Goal: Transaction & Acquisition: Purchase product/service

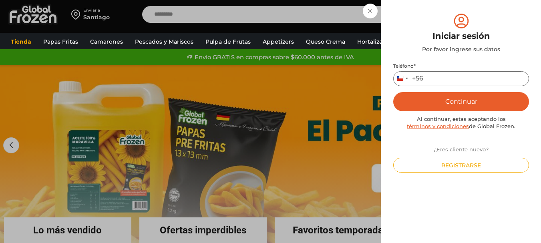
click at [452, 80] on input "Teléfono *" at bounding box center [461, 78] width 136 height 15
type input "*********"
click at [470, 106] on button "Continuar" at bounding box center [461, 101] width 136 height 19
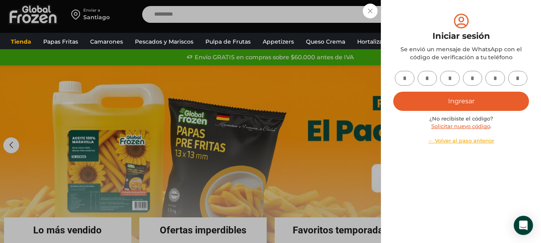
click at [407, 74] on input "text" at bounding box center [405, 78] width 20 height 15
type input "*"
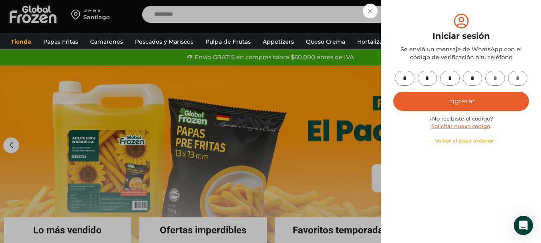
type input "*"
click at [393, 92] on button "Ingresar" at bounding box center [461, 101] width 136 height 19
click at [490, 92] on button "Ingresar" at bounding box center [461, 101] width 136 height 19
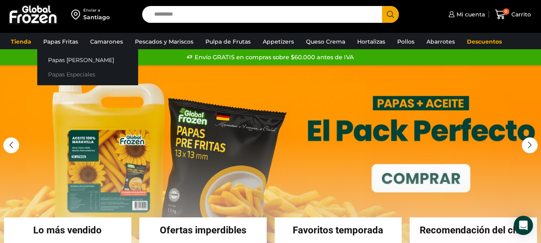
click at [75, 72] on link "Papas Especiales" at bounding box center [87, 74] width 101 height 15
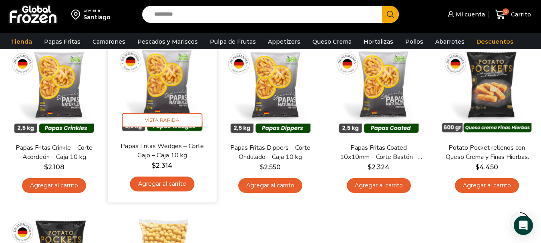
scroll to position [80, 0]
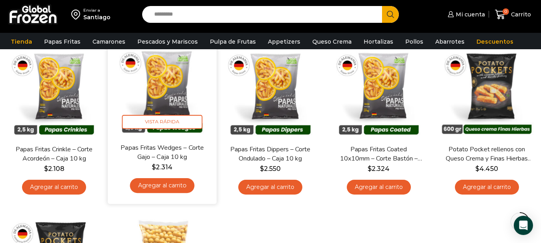
click at [178, 184] on link "Agregar al carrito" at bounding box center [162, 185] width 64 height 15
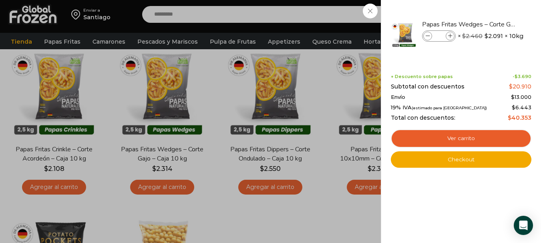
click at [493, 6] on div "1 Carrito 1 1 Shopping Cart *" at bounding box center [513, 14] width 40 height 19
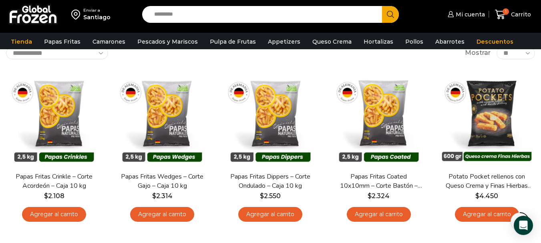
scroll to position [0, 0]
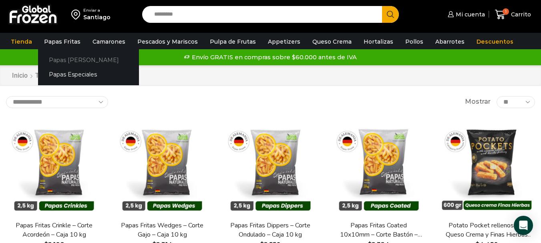
click at [78, 58] on link "Papas [PERSON_NAME]" at bounding box center [88, 59] width 101 height 15
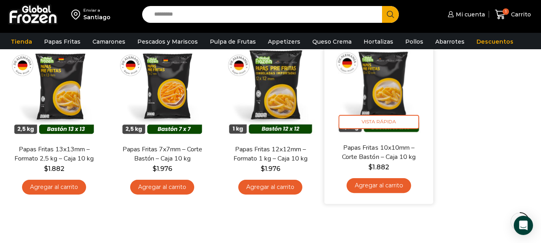
click at [380, 189] on link "Agregar al carrito" at bounding box center [378, 185] width 64 height 15
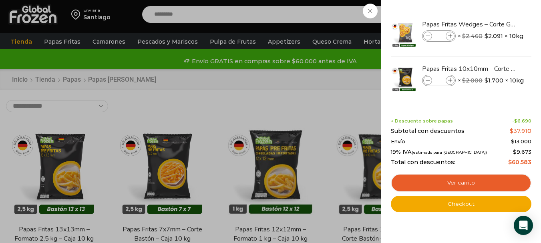
click at [493, 15] on div "2 Carrito 2 2 Shopping Cart *" at bounding box center [513, 14] width 40 height 19
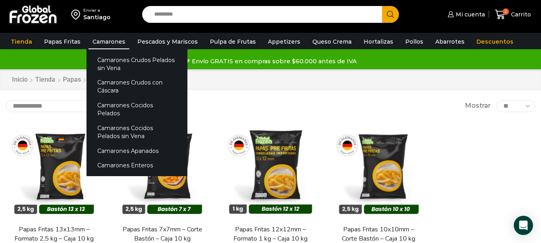
click at [118, 42] on link "Camarones" at bounding box center [108, 41] width 41 height 15
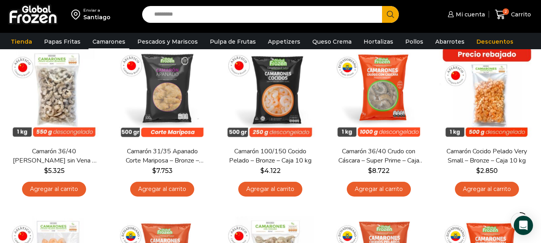
scroll to position [80, 0]
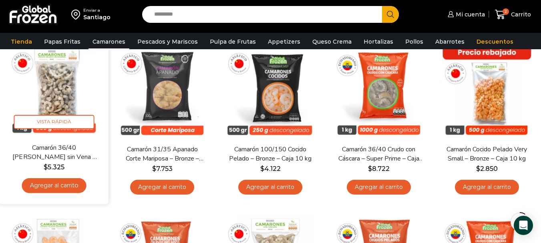
click at [68, 187] on link "Agregar al carrito" at bounding box center [54, 185] width 64 height 15
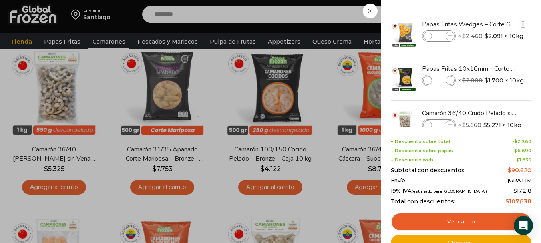
click at [448, 36] on icon at bounding box center [450, 36] width 4 height 4
type input "*"
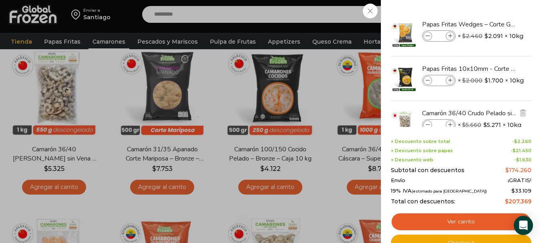
click at [448, 121] on span at bounding box center [450, 125] width 9 height 9
type input "*"
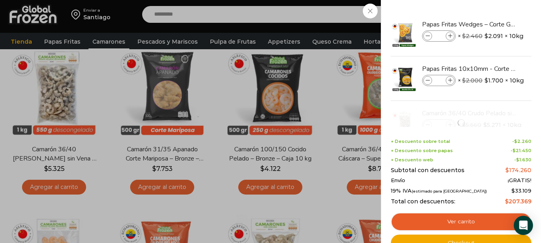
click at [493, 13] on div "7 Carrito 7 7 Shopping Cart *" at bounding box center [513, 14] width 40 height 19
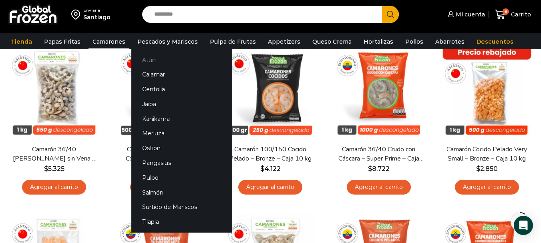
click at [168, 63] on link "Atún" at bounding box center [181, 59] width 101 height 15
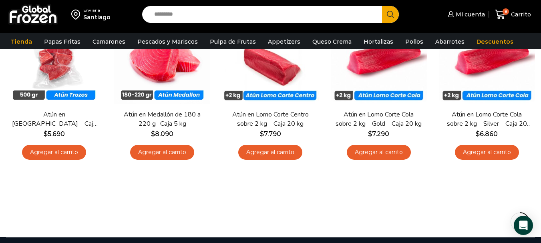
scroll to position [80, 0]
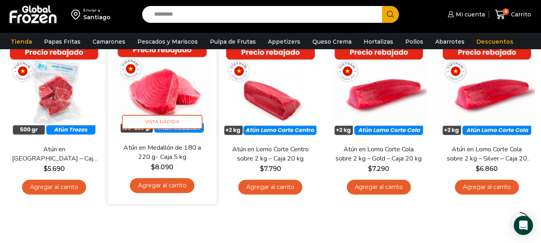
click at [180, 187] on link "Agregar al carrito" at bounding box center [162, 185] width 64 height 15
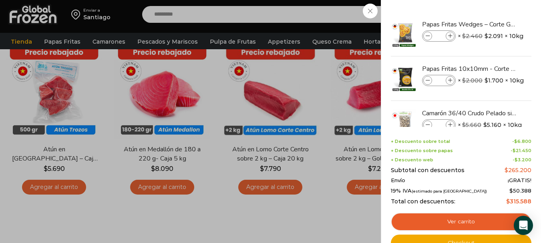
click at [493, 12] on div "9 Carrito 9 9 Shopping Cart *" at bounding box center [513, 14] width 40 height 19
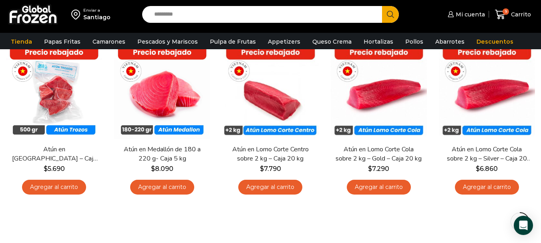
click at [294, 1] on div "Enviar a Santiago Search input Search Mi cuenta Pedidos" at bounding box center [270, 14] width 537 height 29
click at [292, 11] on input "Search input" at bounding box center [264, 14] width 228 height 17
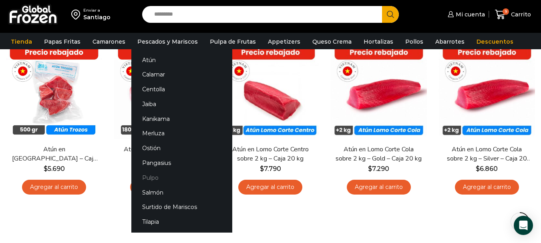
click at [162, 179] on link "Pulpo" at bounding box center [181, 177] width 101 height 15
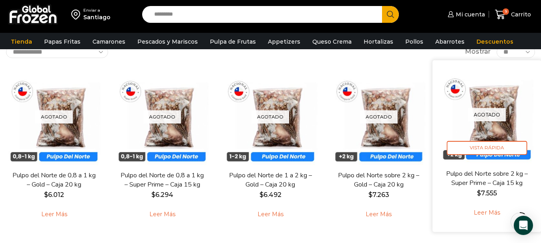
scroll to position [40, 0]
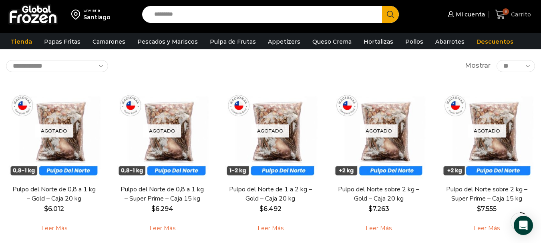
click at [508, 10] on span "9" at bounding box center [505, 11] width 6 height 6
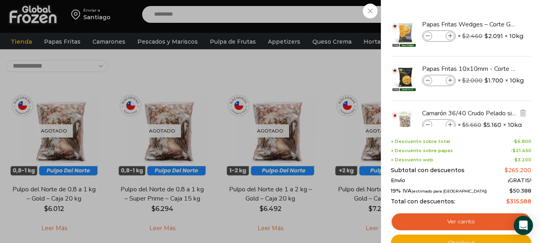
scroll to position [68, 0]
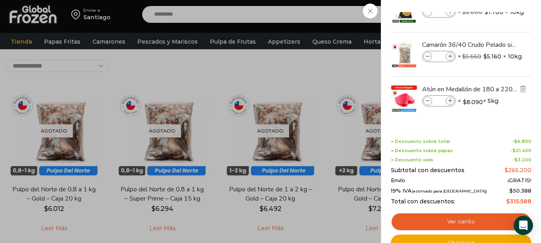
click at [452, 99] on icon at bounding box center [450, 101] width 4 height 4
type input "*"
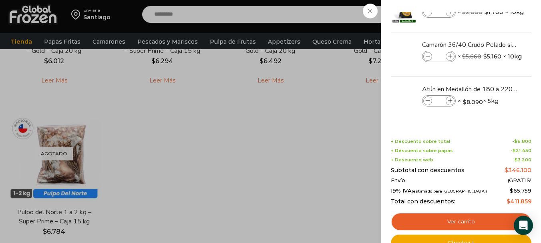
scroll to position [200, 0]
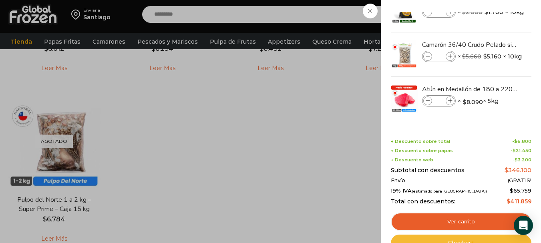
click at [476, 239] on link "Checkout" at bounding box center [461, 243] width 141 height 17
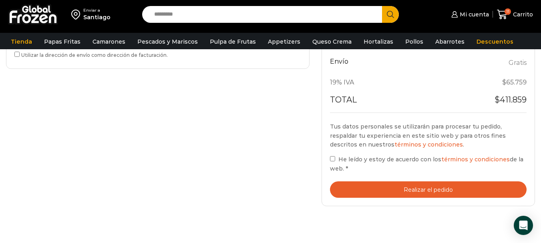
scroll to position [325, 0]
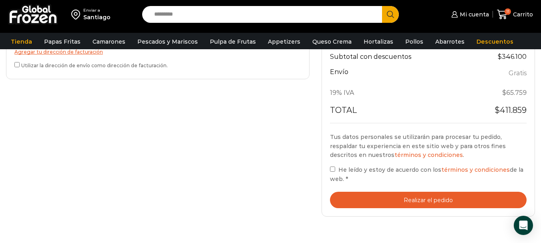
drag, startPoint x: 426, startPoint y: 189, endPoint x: 428, endPoint y: 194, distance: 5.7
click at [426, 189] on div "Tus datos personales se utilizarán para procesar tu pedido, respaldar tu experi…" at bounding box center [428, 171] width 197 height 76
click at [429, 193] on button "Realizar el pedido" at bounding box center [428, 200] width 197 height 16
